Goal: Information Seeking & Learning: Find specific fact

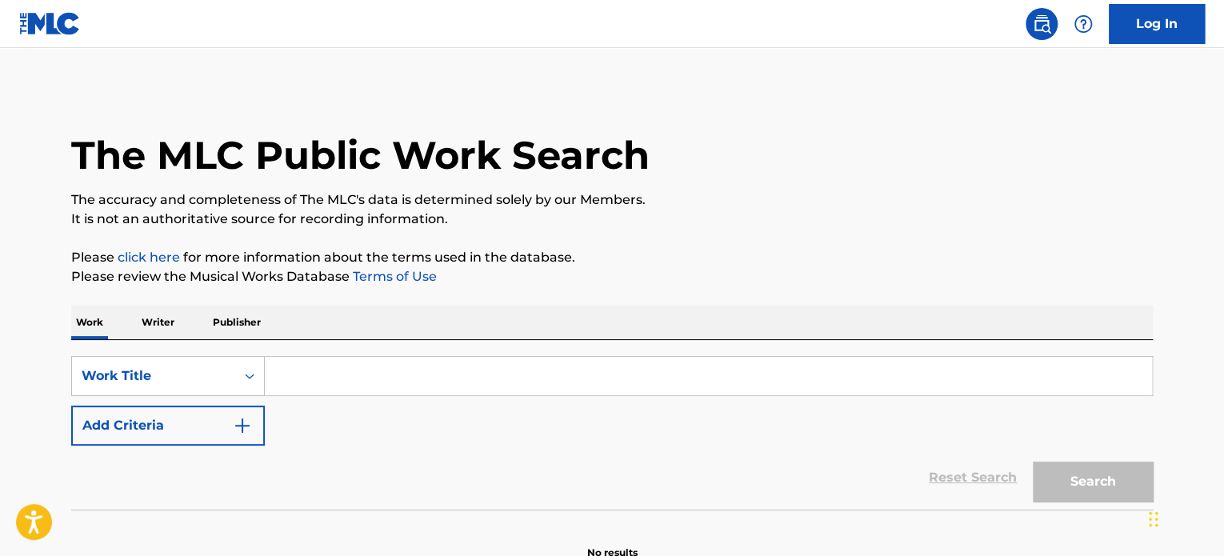
click at [351, 371] on input "Search Form" at bounding box center [708, 376] width 887 height 38
paste input "Never Gonna Give You Up - [PERSON_NAME]"
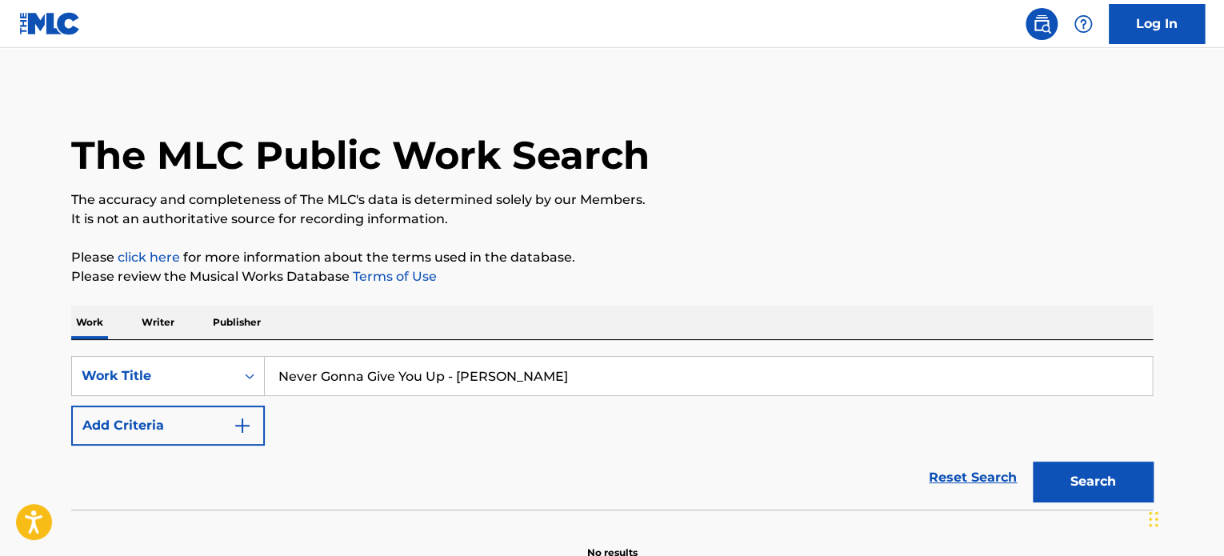
drag, startPoint x: 443, startPoint y: 370, endPoint x: 659, endPoint y: 350, distance: 216.9
click at [659, 350] on div "SearchWithCriteria9b3569cc-16f2-4b05-83e5-dc498342348e Work Title Never Gonna G…" at bounding box center [612, 425] width 1082 height 170
type input "Never Gonna Give You Up"
click at [1117, 487] on button "Search" at bounding box center [1093, 482] width 120 height 40
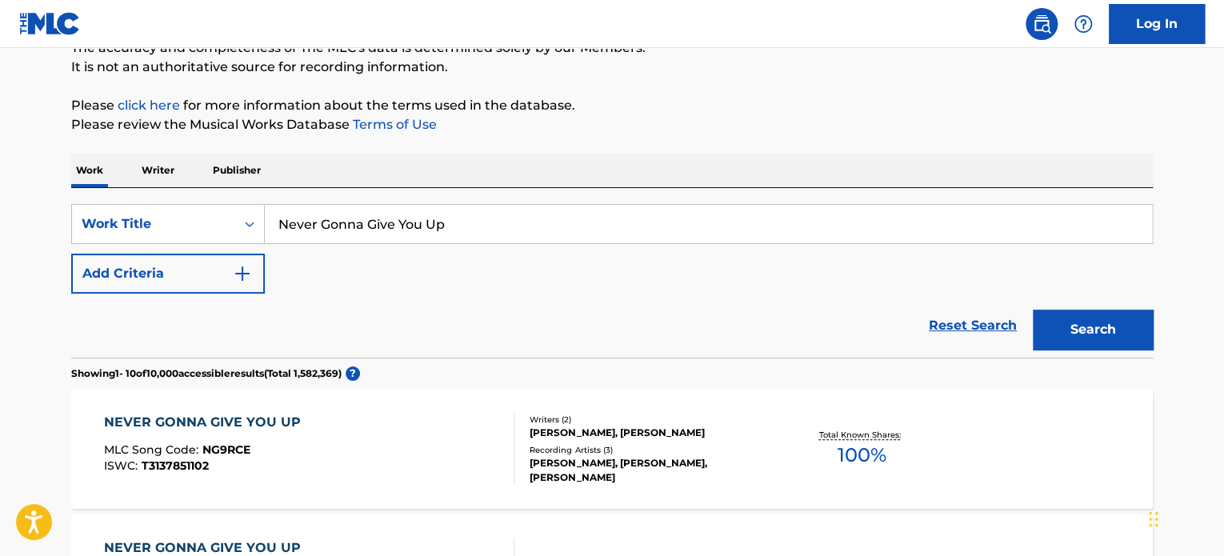
scroll to position [160, 0]
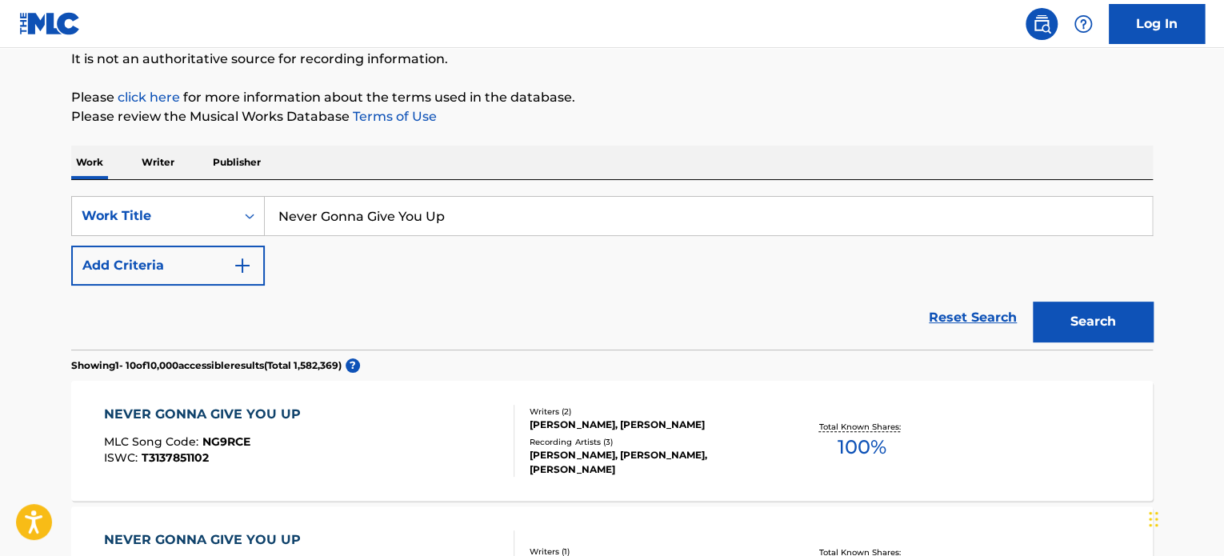
click at [175, 258] on button "Add Criteria" at bounding box center [168, 266] width 194 height 40
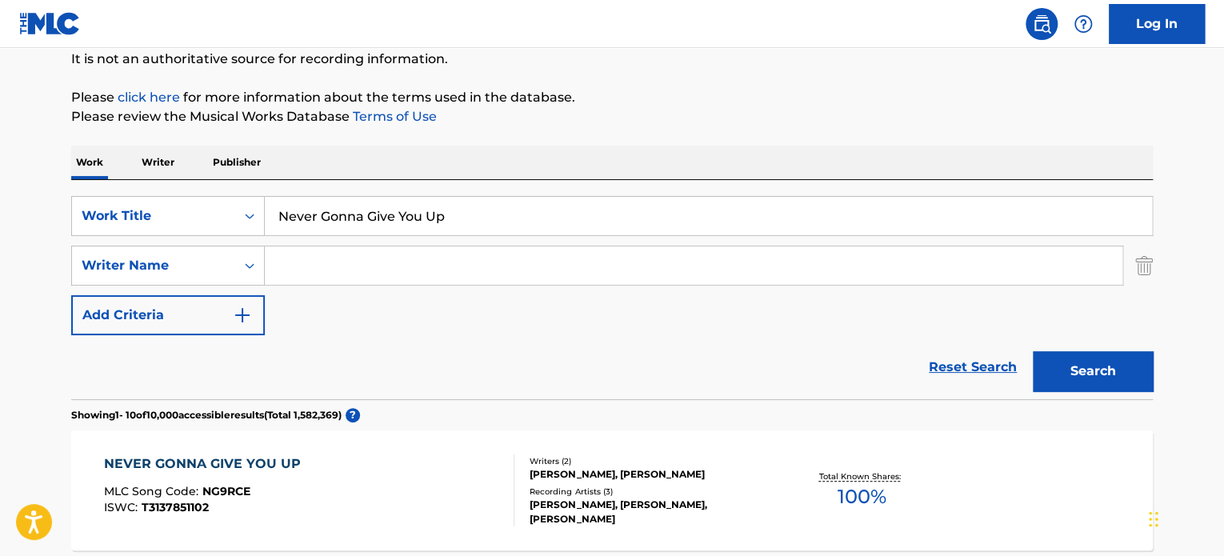
click at [298, 274] on input "Search Form" at bounding box center [694, 265] width 858 height 38
paste input "Never Gonna Give You Up - [PERSON_NAME]"
drag, startPoint x: 457, startPoint y: 265, endPoint x: 207, endPoint y: 251, distance: 250.0
click at [207, 251] on div "SearchWithCriteriaac647b01-6e80-418a-b6e6-248654a53729 Writer Name Never Gonna …" at bounding box center [612, 266] width 1082 height 40
type input "[PERSON_NAME]"
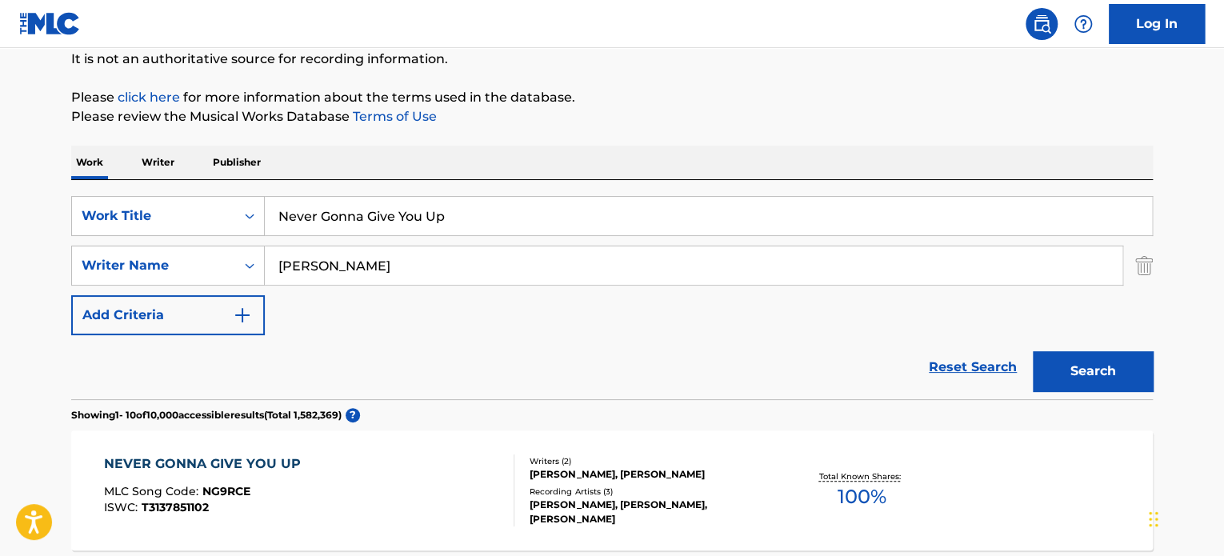
click at [1078, 365] on button "Search" at bounding box center [1093, 371] width 120 height 40
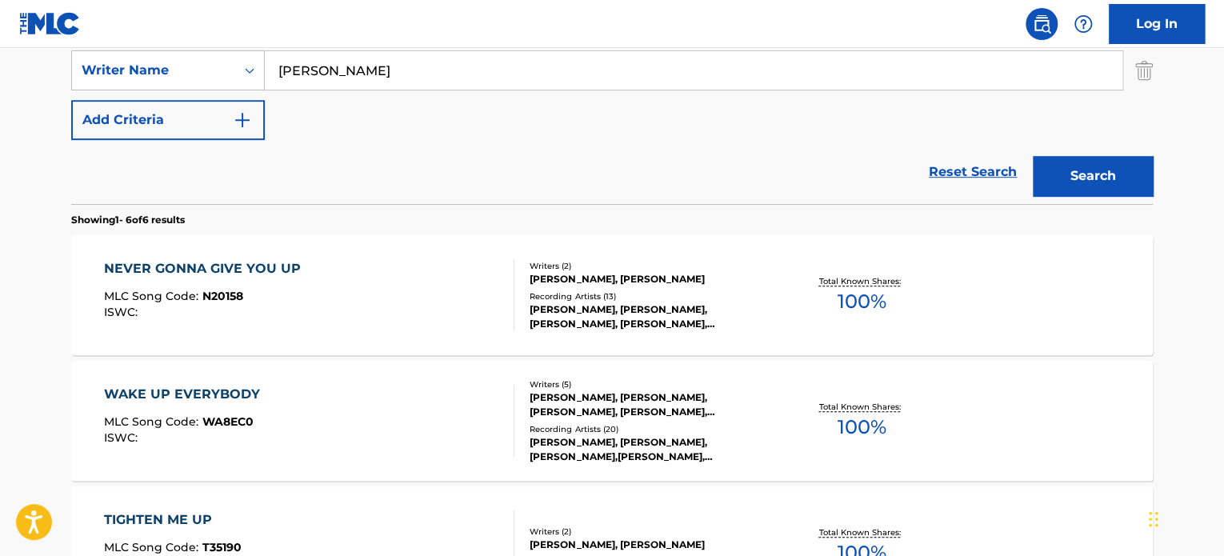
scroll to position [400, 0]
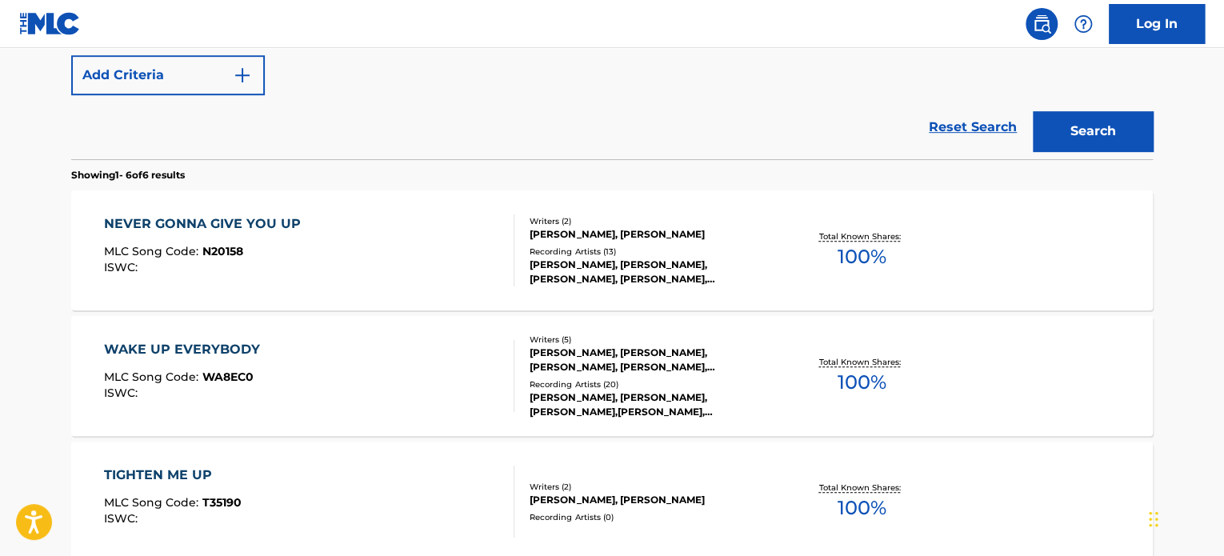
click at [606, 242] on div "Writers ( 2 ) [PERSON_NAME], [PERSON_NAME] Recording Artists ( 13 ) [PERSON_NAM…" at bounding box center [642, 250] width 257 height 71
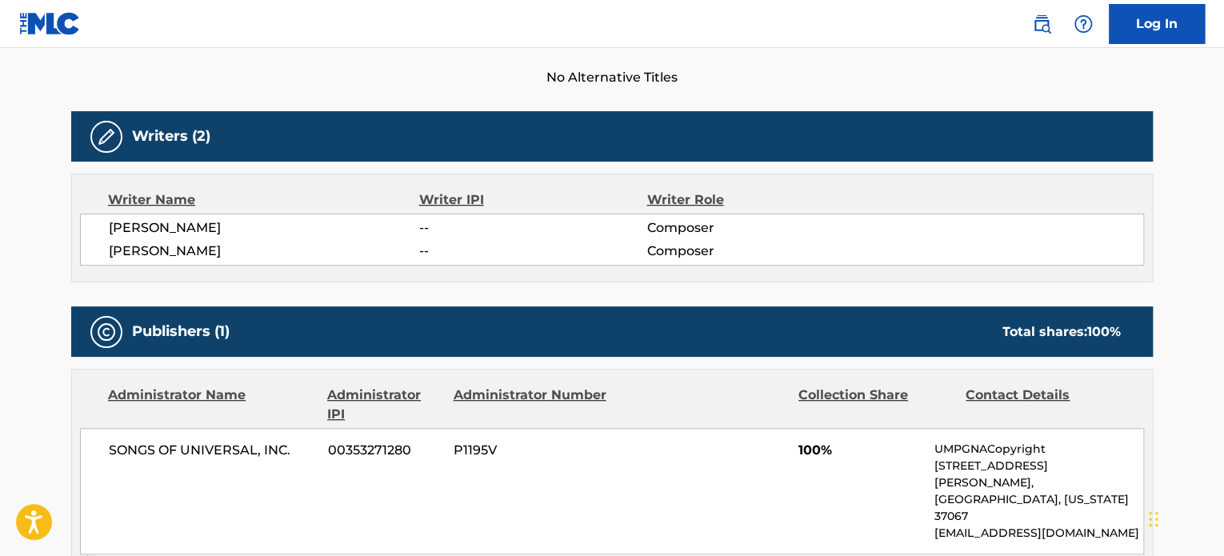
scroll to position [480, 0]
